Goal: Information Seeking & Learning: Learn about a topic

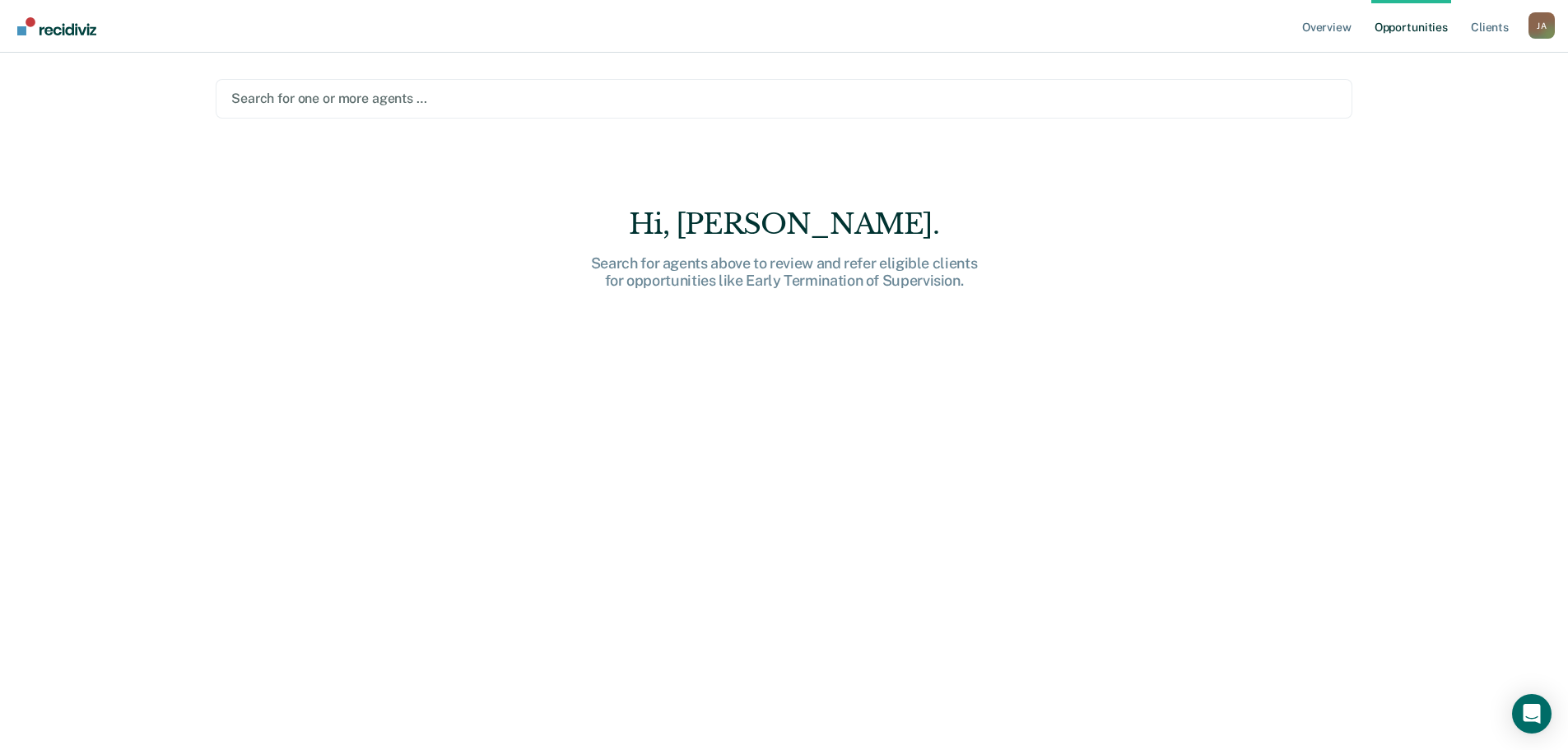
click at [331, 103] on div at bounding box center [784, 97] width 1105 height 19
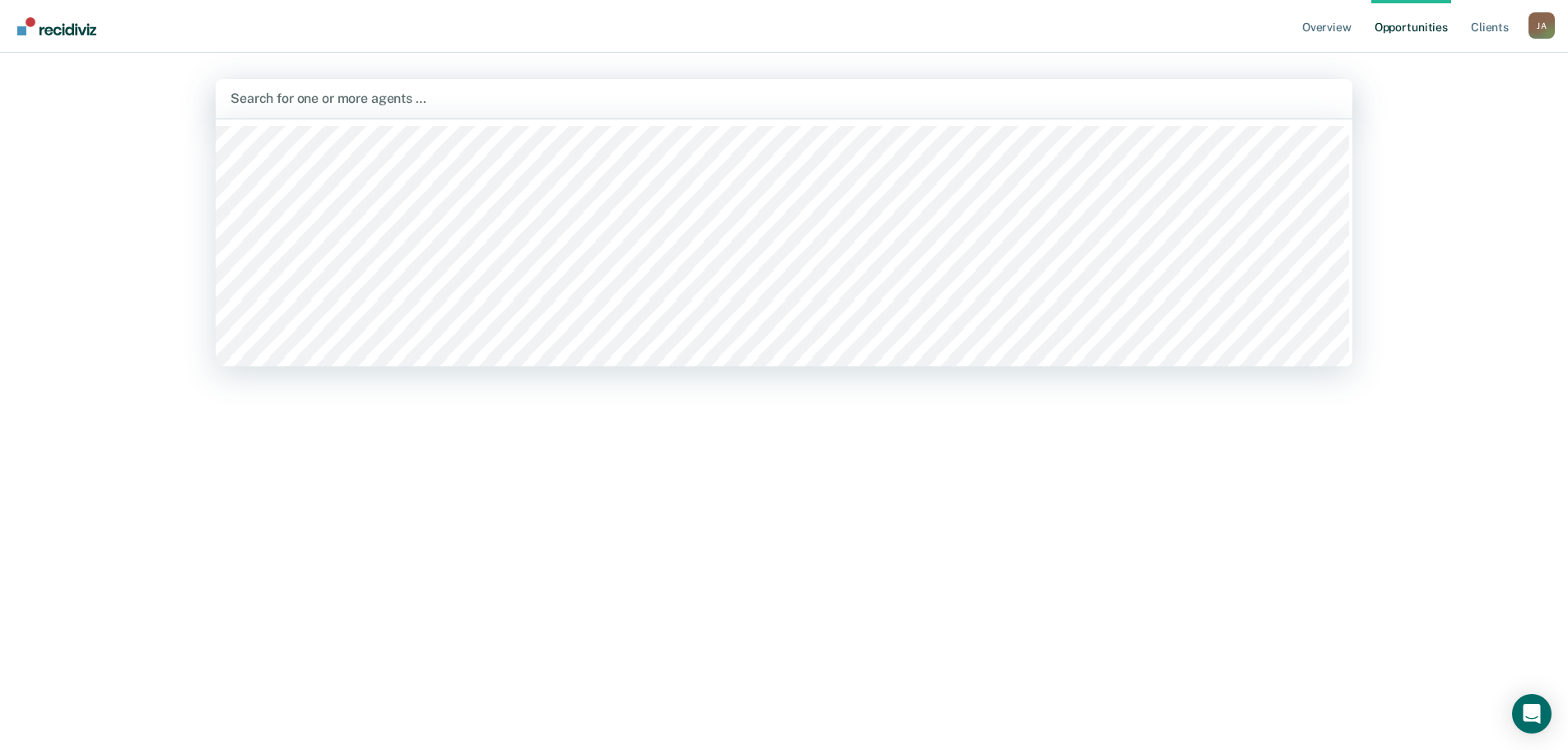
click at [676, 510] on div "Hi, [PERSON_NAME]. Search for agents above to review and refer eligible clients…" at bounding box center [784, 490] width 1137 height 566
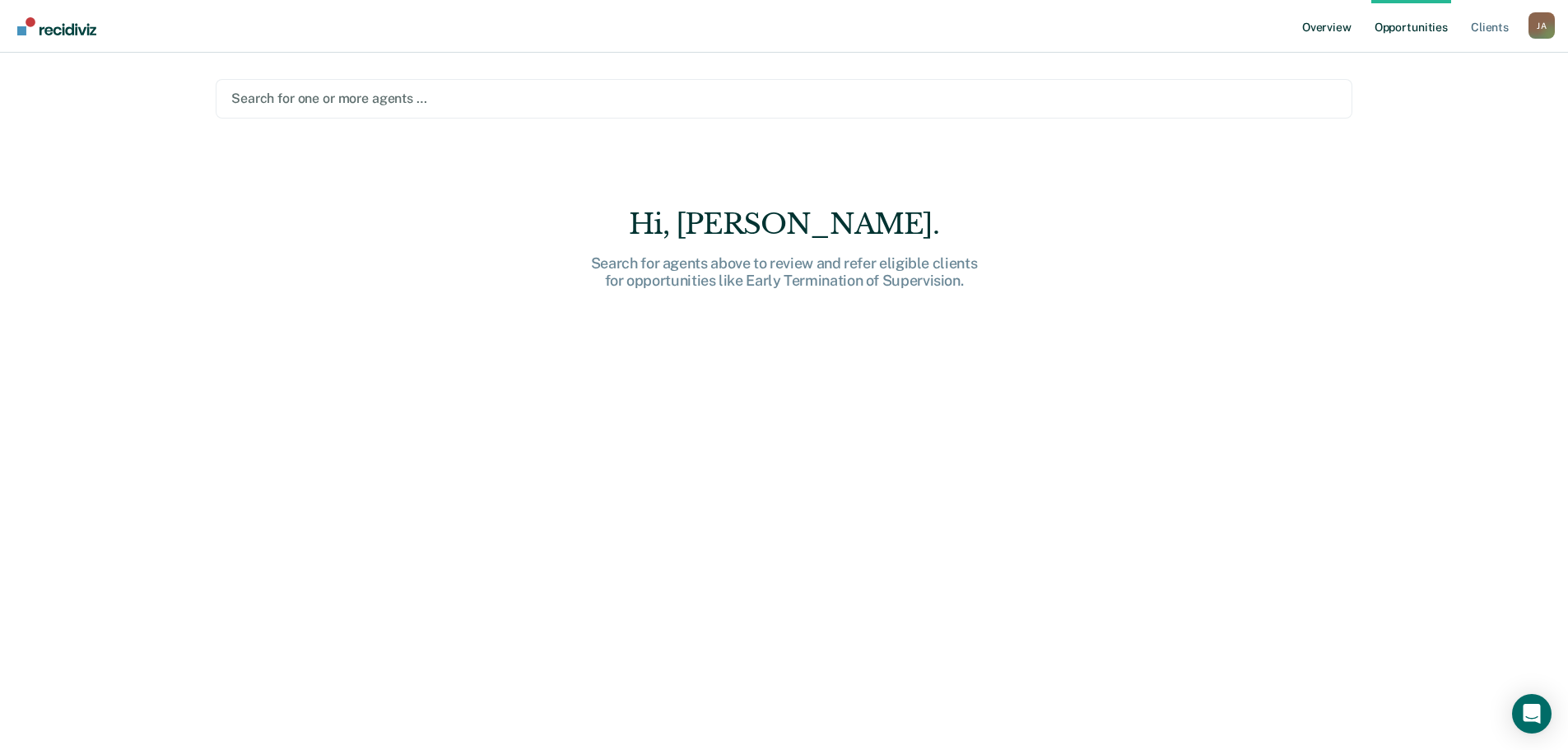
click at [1331, 25] on link "Overview" at bounding box center [1327, 27] width 56 height 53
